Goal: Task Accomplishment & Management: Use online tool/utility

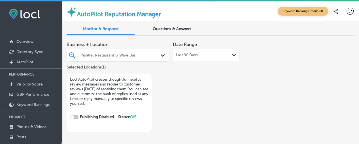
checkbox input "true"
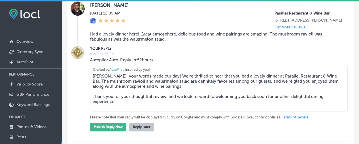
click at [206, 42] on blockquote "Had a lovely dinner here! Great atmosphere, delicious food and wine pairings ar…" at bounding box center [206, 36] width 233 height 10
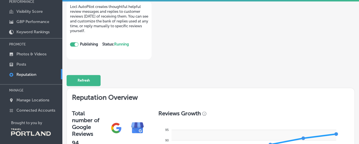
scroll to position [75, 0]
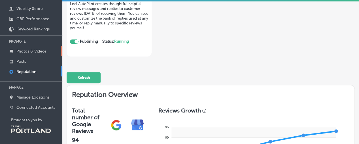
click at [38, 50] on p "Photos & Videos" at bounding box center [31, 51] width 30 height 5
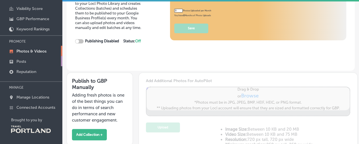
type input "5"
checkbox input "true"
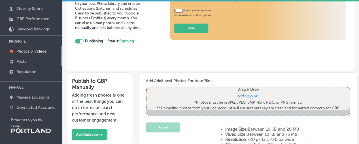
click at [20, 61] on p "Posts" at bounding box center [21, 61] width 10 height 5
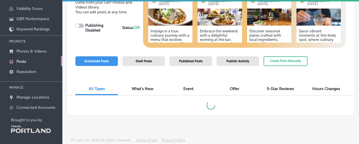
scroll to position [17, 0]
checkbox input "true"
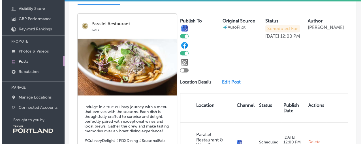
scroll to position [130, 0]
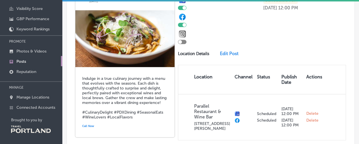
click at [88, 88] on h5 "Indulge in a true culinary journey with a menu that evolves with the seasons. E…" at bounding box center [125, 97] width 86 height 43
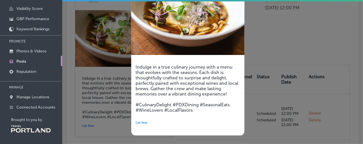
scroll to position [55, 0]
click at [150, 81] on h5 "Indulge in a true culinary journey with a menu that evolves with the seasons. E…" at bounding box center [188, 88] width 105 height 48
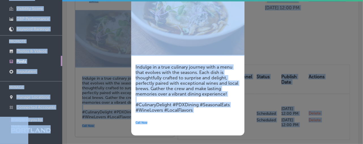
copy body "iconmonstr-menu-thin copy Created with Sketch. Overview Directory Sync Created …"
click at [162, 66] on h5 "Indulge in a true culinary journey with a menu that evolves with the seasons. E…" at bounding box center [188, 88] width 105 height 48
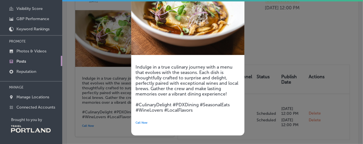
click at [187, 92] on h5 "Indulge in a true culinary journey with a menu that evolves with the seasons. E…" at bounding box center [188, 88] width 105 height 48
drag, startPoint x: 200, startPoint y: 111, endPoint x: 174, endPoint y: 110, distance: 26.9
click at [174, 110] on h5 "Indulge in a true culinary journey with a menu that evolves with the seasons. E…" at bounding box center [188, 88] width 105 height 48
click at [204, 110] on h5 "Indulge in a true culinary journey with a menu that evolves with the seasons. E…" at bounding box center [188, 88] width 105 height 48
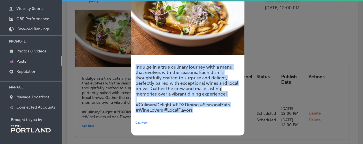
drag, startPoint x: 198, startPoint y: 110, endPoint x: 133, endPoint y: 65, distance: 79.4
click at [133, 65] on div "Indulge in a true culinary journey with a menu that evolves with the seasons. E…" at bounding box center [187, 96] width 113 height 80
copy h5 "Indulge in a true culinary journey with a menu that evolves with the seasons. E…"
click at [166, 84] on h5 "Indulge in a true culinary journey with a menu that evolves with the seasons. E…" at bounding box center [188, 88] width 105 height 48
click at [150, 71] on h5 "Indulge in a true culinary journey with a menu that evolves with the seasons. E…" at bounding box center [188, 88] width 105 height 48
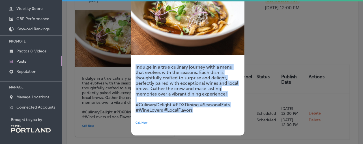
click at [140, 69] on h5 "Indulge in a true culinary journey with a menu that evolves with the seasons. E…" at bounding box center [188, 88] width 105 height 48
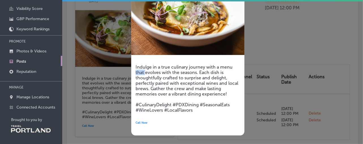
click at [140, 69] on h5 "Indulge in a true culinary journey with a menu that evolves with the seasons. E…" at bounding box center [188, 88] width 105 height 48
drag, startPoint x: 140, startPoint y: 67, endPoint x: 134, endPoint y: 67, distance: 6.0
click at [139, 67] on h5 "Indulge in a true culinary journey with a menu that evolves with the seasons. E…" at bounding box center [188, 88] width 105 height 48
click at [196, 109] on h5 "Indulge in a true culinary journey with a menu that evolves with the seasons. E…" at bounding box center [188, 88] width 105 height 48
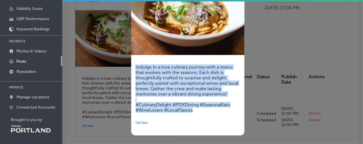
drag, startPoint x: 194, startPoint y: 111, endPoint x: 134, endPoint y: 66, distance: 74.6
click at [134, 66] on div "Indulge in a true culinary journey with a menu that evolves with the seasons. E…" at bounding box center [187, 96] width 113 height 80
click at [136, 67] on h5 "Indulge in a true culinary journey with a menu that evolves with the seasons. E…" at bounding box center [188, 88] width 105 height 48
drag, startPoint x: 197, startPoint y: 109, endPoint x: 135, endPoint y: 65, distance: 76.0
click at [135, 65] on div "Indulge in a true culinary journey with a menu that evolves with the seasons. E…" at bounding box center [187, 96] width 113 height 80
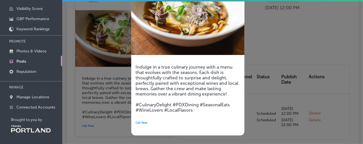
click at [107, 126] on div at bounding box center [181, 72] width 363 height 144
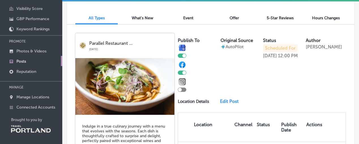
scroll to position [74, 0]
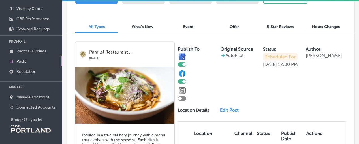
click at [226, 117] on div "Publish To Original Source AutoPilot Status Scheduled For [DATE] 12:00 PM Autho…" at bounding box center [262, 119] width 168 height 155
click at [226, 113] on link "Edit Post" at bounding box center [231, 109] width 22 height 5
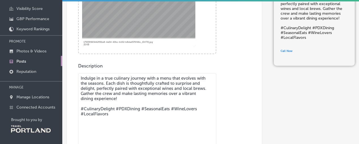
scroll to position [198, 0]
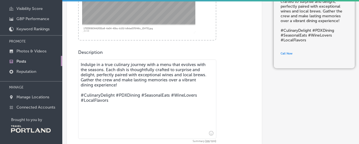
click at [89, 70] on textarea "Indulge in a true culinary journey with a menu that evolves with the seasons. E…" at bounding box center [147, 98] width 138 height 79
paste textarea "Our mushroom raviolo is pure autumn comfort — delicate pasta filled with earthy…"
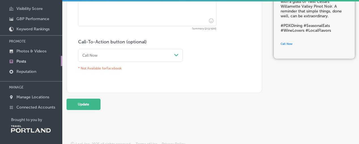
scroll to position [311, 0]
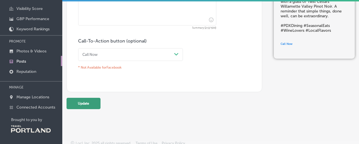
type textarea "Our mushroom raviolo is pure autumn comfort — delicate pasta filled with earthy…"
click at [91, 102] on button "Update" at bounding box center [84, 103] width 34 height 11
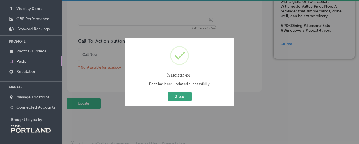
click at [178, 98] on button "Great" at bounding box center [180, 96] width 24 height 9
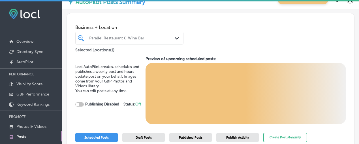
scroll to position [17, 0]
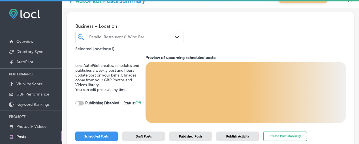
checkbox input "true"
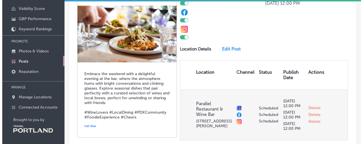
scroll to position [328, 0]
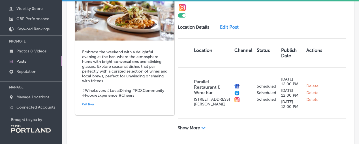
click at [96, 112] on div "Embrace the weekend with a delightful evening at the bar, where the atmosphere …" at bounding box center [124, 77] width 99 height 75
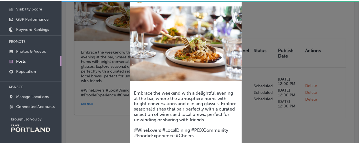
scroll to position [55, 0]
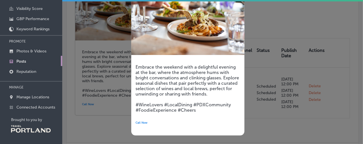
click at [105, 126] on div at bounding box center [181, 72] width 363 height 144
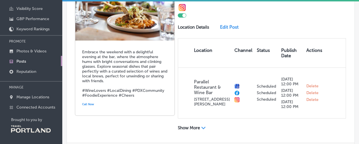
click at [224, 35] on div "Publish To Original Source AutoPilot Status Scheduled For [DATE] 12:00 PM Autho…" at bounding box center [262, 47] width 168 height 176
click at [225, 30] on link "Edit Post" at bounding box center [231, 26] width 22 height 5
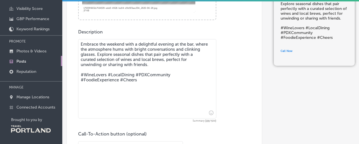
scroll to position [227, 0]
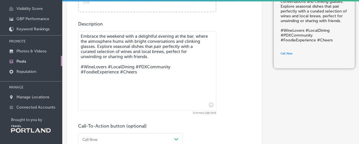
drag, startPoint x: 144, startPoint y: 74, endPoint x: 70, endPoint y: 37, distance: 83.8
paste textarea "A table full of flavor, a glass (or two) of something great, and nowhere else y…"
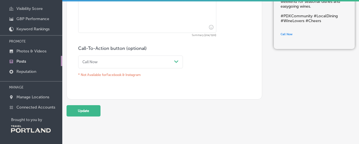
scroll to position [317, 0]
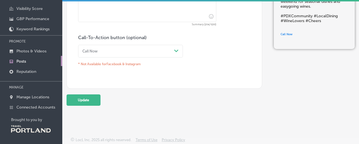
type textarea "A table full of flavor, a glass (or two) of something great, and nowhere else y…"
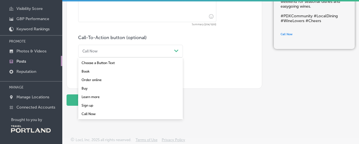
click at [120, 48] on div "Call Now" at bounding box center [126, 51] width 92 height 8
click at [119, 71] on div "Book" at bounding box center [130, 71] width 105 height 8
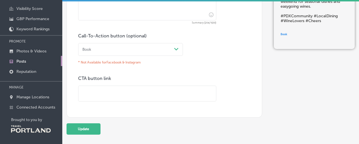
click at [94, 92] on input "text" at bounding box center [147, 94] width 138 height 16
paste input "[URL][DOMAIN_NAME]"
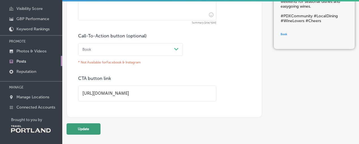
type input "[URL][DOMAIN_NAME]"
click at [89, 132] on button "Update" at bounding box center [84, 128] width 34 height 11
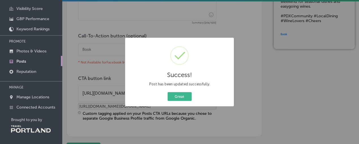
drag, startPoint x: 183, startPoint y: 98, endPoint x: 235, endPoint y: 92, distance: 52.4
click at [184, 98] on button "Great" at bounding box center [180, 96] width 24 height 9
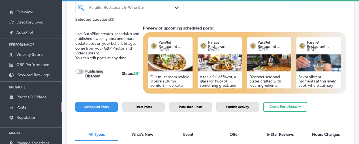
scroll to position [75, 0]
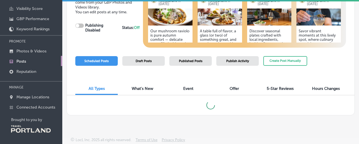
checkbox input "true"
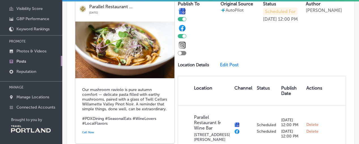
scroll to position [130, 0]
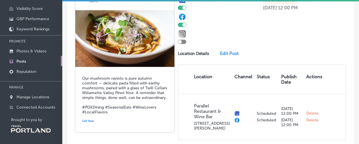
click at [234, 55] on link "Edit Post" at bounding box center [231, 53] width 22 height 5
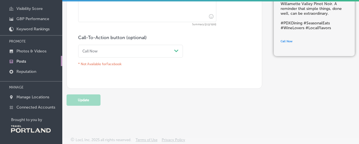
scroll to position [317, 0]
click at [115, 45] on div "Call Now Path Created with Sketch." at bounding box center [130, 51] width 105 height 13
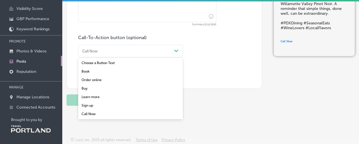
click at [110, 71] on div "Book" at bounding box center [130, 71] width 105 height 8
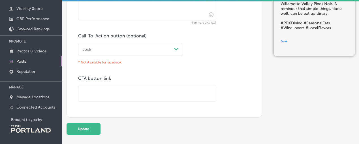
click at [95, 96] on input "text" at bounding box center [147, 94] width 138 height 16
paste input "[URL][DOMAIN_NAME]"
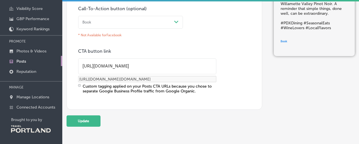
scroll to position [366, 0]
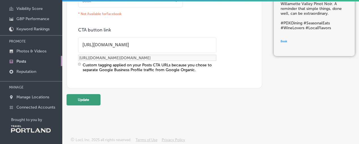
type input "[URL][DOMAIN_NAME]"
drag, startPoint x: 78, startPoint y: 98, endPoint x: 146, endPoint y: 101, distance: 68.3
click at [78, 98] on button "Update" at bounding box center [84, 99] width 34 height 11
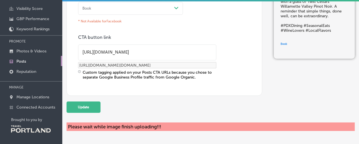
scroll to position [375, 0]
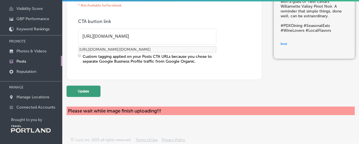
click at [87, 91] on button "Update" at bounding box center [84, 91] width 34 height 11
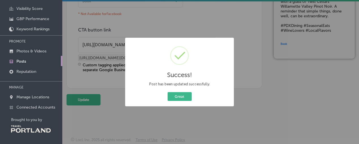
scroll to position [366, 0]
click at [174, 95] on button "Great" at bounding box center [180, 96] width 24 height 9
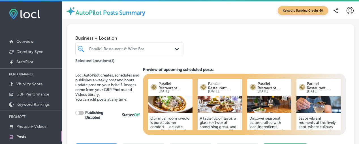
checkbox input "true"
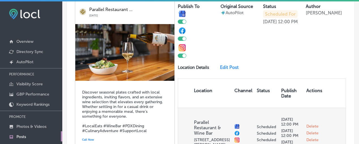
scroll to position [538, 0]
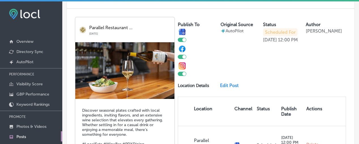
click at [274, 36] on p "Scheduled For" at bounding box center [280, 32] width 35 height 8
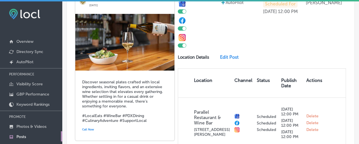
click at [228, 60] on link "Edit Post" at bounding box center [231, 56] width 22 height 5
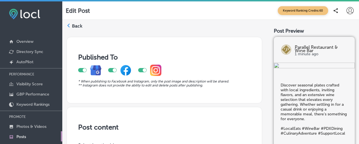
click at [74, 25] on label "Back" at bounding box center [77, 26] width 10 height 6
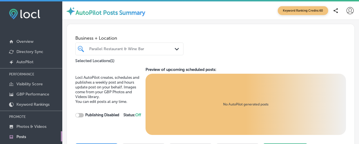
checkbox input "true"
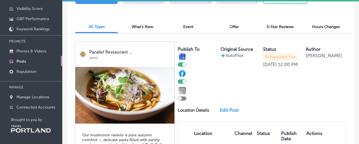
scroll to position [102, 0]
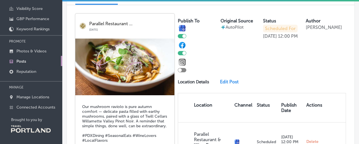
click at [280, 32] on p "Scheduled For" at bounding box center [280, 29] width 35 height 8
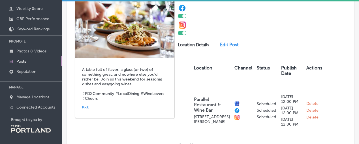
scroll to position [328, 0]
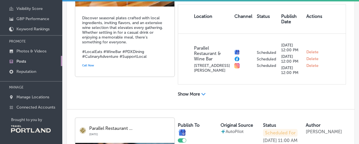
click at [202, 98] on div "Show More Path Created with Sketch." at bounding box center [262, 92] width 168 height 11
click at [201, 98] on div "Show More Path Created with Sketch." at bounding box center [199, 94] width 42 height 7
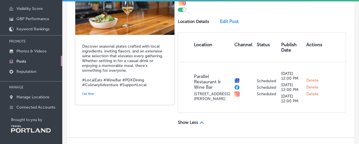
scroll to position [470, 0]
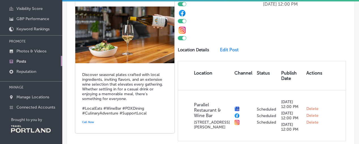
click at [225, 68] on div "Publish To Original Source AutoPilot Status Scheduled For [DATE] 12:00 PM Autho…" at bounding box center [262, 70] width 168 height 176
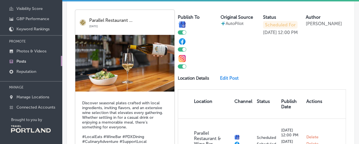
click at [226, 81] on link "Edit Post" at bounding box center [231, 77] width 22 height 5
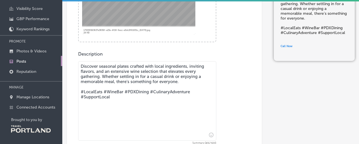
scroll to position [198, 0]
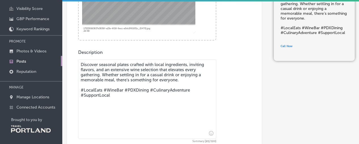
click at [103, 70] on textarea "Discover seasonal plates crafted with local ingredients, inviting flavors, and …" at bounding box center [147, 98] width 138 height 79
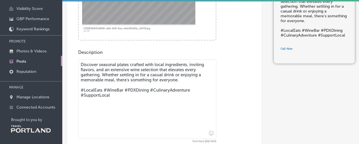
paste textarea "No tricks, just treats — like our Parallel Salad and a glass of Willamette Vall…"
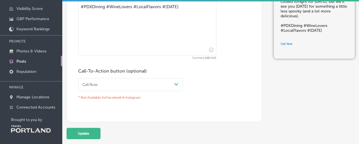
scroll to position [317, 0]
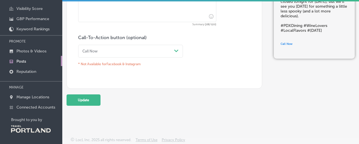
type textarea "No tricks, just treats — like our Parallel Salad and a glass of Willamette Vall…"
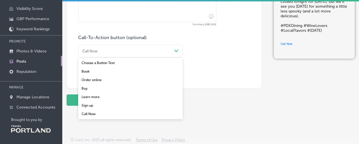
click at [113, 49] on div "Call Now" at bounding box center [126, 51] width 92 height 8
click at [104, 70] on div "Book" at bounding box center [130, 71] width 105 height 8
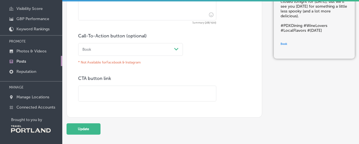
click at [100, 50] on div "Book" at bounding box center [126, 50] width 92 height 8
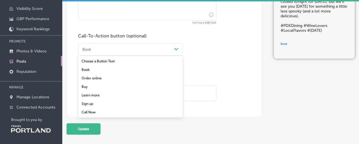
click at [95, 96] on div "Learn more" at bounding box center [130, 95] width 105 height 8
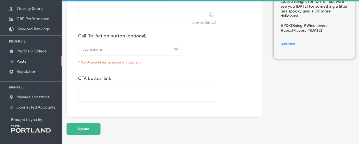
click at [106, 93] on input "text" at bounding box center [147, 94] width 138 height 16
click at [159, 91] on input "text" at bounding box center [147, 94] width 138 height 16
click at [146, 48] on div "Learn more" at bounding box center [126, 50] width 92 height 8
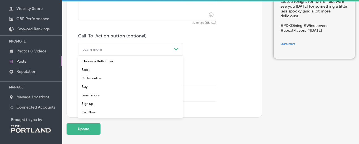
click at [89, 69] on div "Book" at bounding box center [130, 69] width 105 height 8
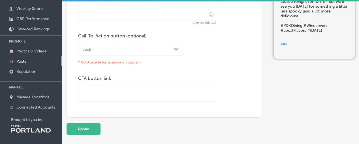
click at [90, 95] on input "text" at bounding box center [147, 94] width 138 height 16
paste input "[URL][DOMAIN_NAME]"
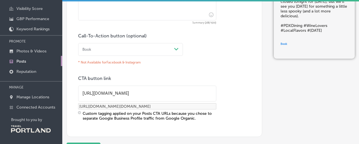
type input "[URL][DOMAIN_NAME]"
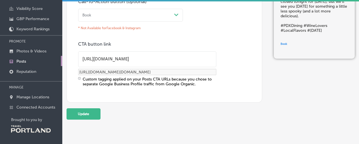
scroll to position [366, 0]
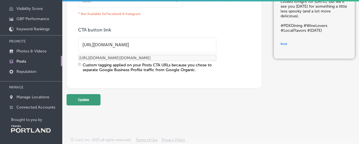
click at [91, 95] on button "Update" at bounding box center [84, 99] width 34 height 11
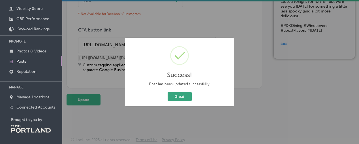
click at [174, 95] on button "Great" at bounding box center [180, 96] width 24 height 9
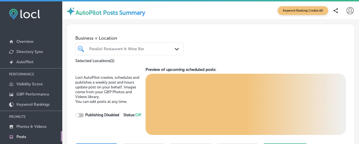
checkbox input "true"
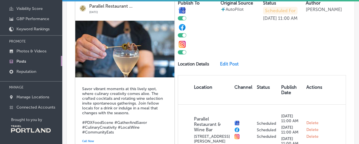
scroll to position [697, 0]
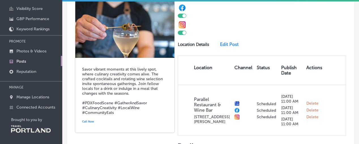
click at [226, 47] on link "Edit Post" at bounding box center [231, 44] width 22 height 5
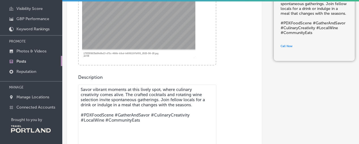
scroll to position [198, 0]
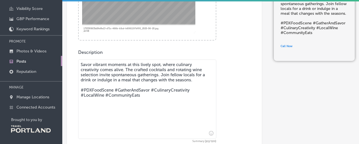
click at [159, 100] on textarea "Savor vibrant moments at this lively spot, where culinary creativity comes aliv…" at bounding box center [147, 98] width 138 height 79
drag, startPoint x: 146, startPoint y: 97, endPoint x: 93, endPoint y: 72, distance: 58.0
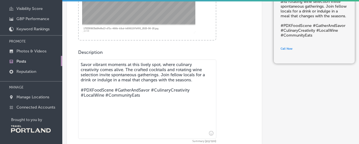
paste textarea "Not your average martini. Anchovy-washed gin, [PERSON_NAME], and dry vermouth —…"
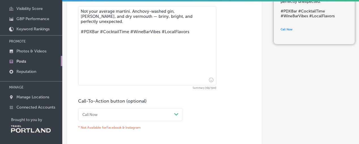
scroll to position [317, 0]
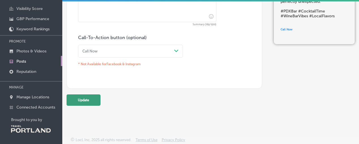
type textarea "Not your average martini. Anchovy-washed gin, [PERSON_NAME], and dry vermouth —…"
click at [88, 99] on button "Update" at bounding box center [84, 99] width 34 height 11
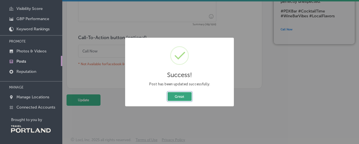
click at [183, 100] on button "Great" at bounding box center [180, 96] width 24 height 9
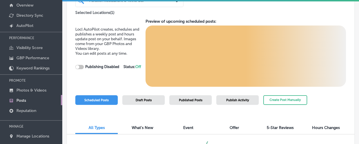
scroll to position [75, 0]
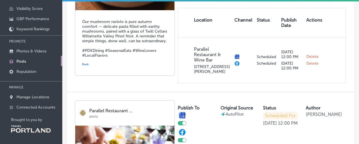
checkbox input "true"
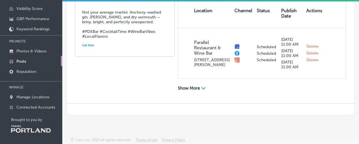
scroll to position [771, 0]
click at [201, 89] on div "Show More Path Created with Sketch." at bounding box center [199, 89] width 42 height 7
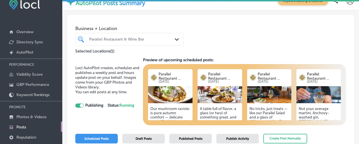
scroll to position [0, 0]
